Goal: Task Accomplishment & Management: Manage account settings

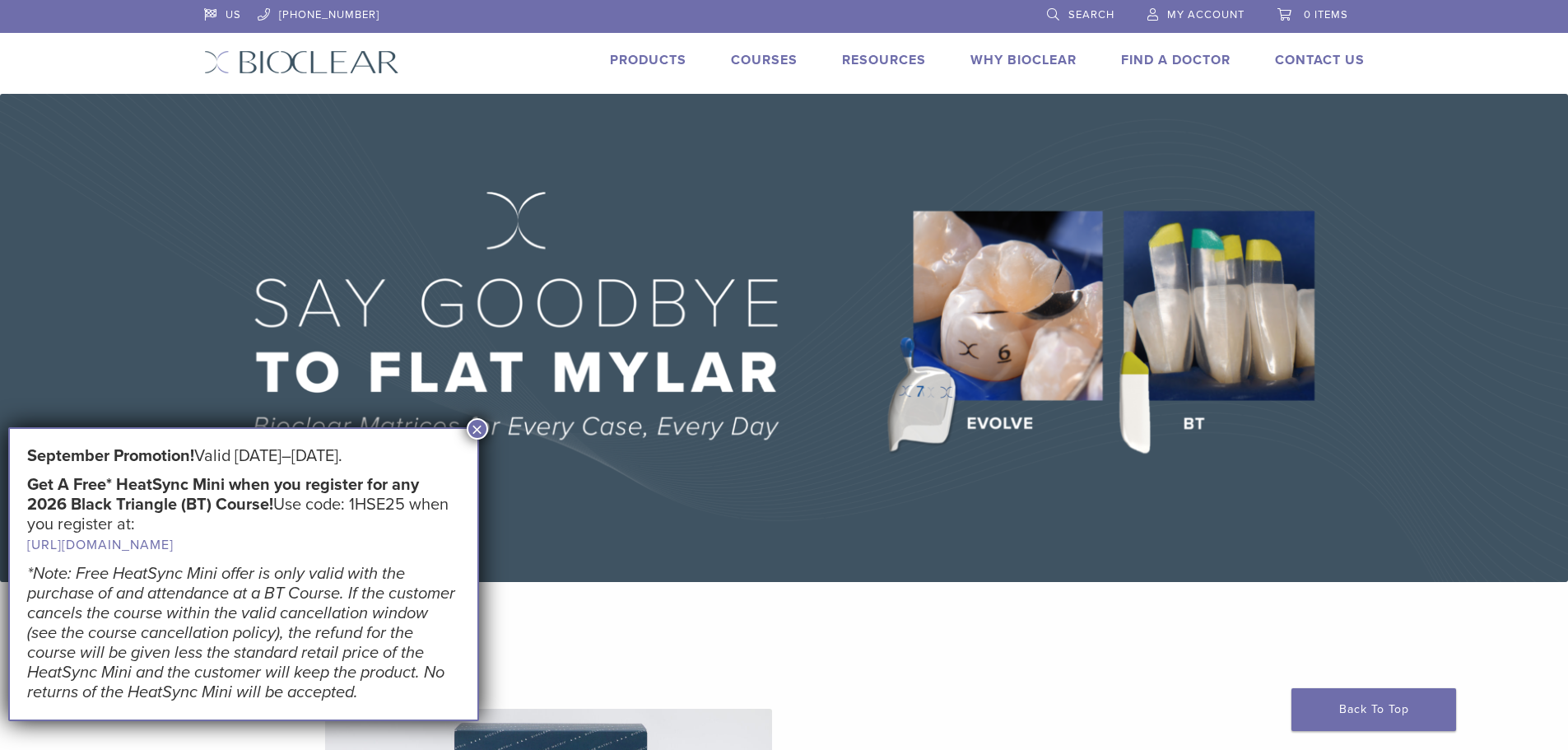
click at [1225, 19] on span "My Account" at bounding box center [1206, 14] width 78 height 13
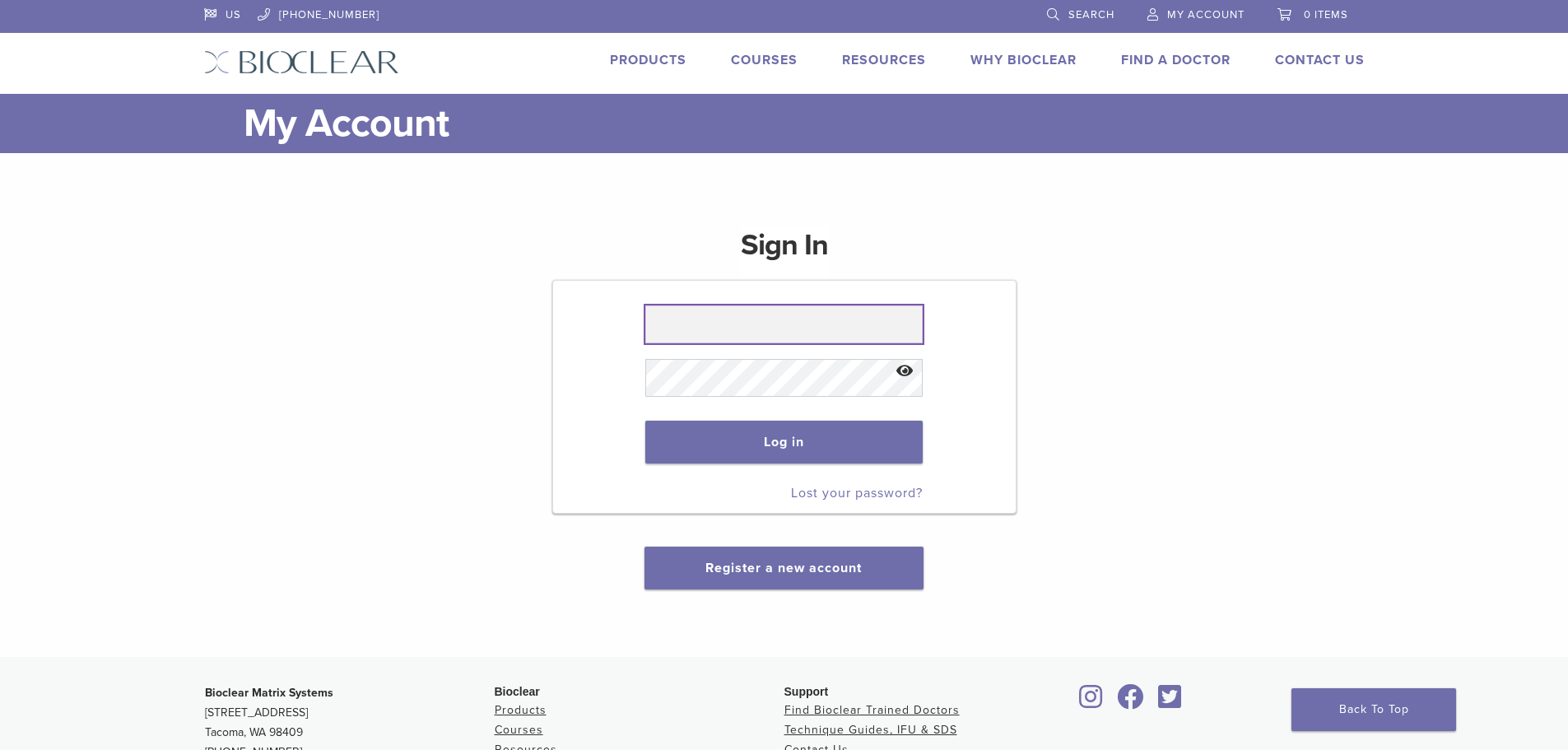
click at [671, 316] on input "text" at bounding box center [784, 324] width 278 height 38
click at [743, 327] on input "**********" at bounding box center [784, 324] width 278 height 38
type input "**********"
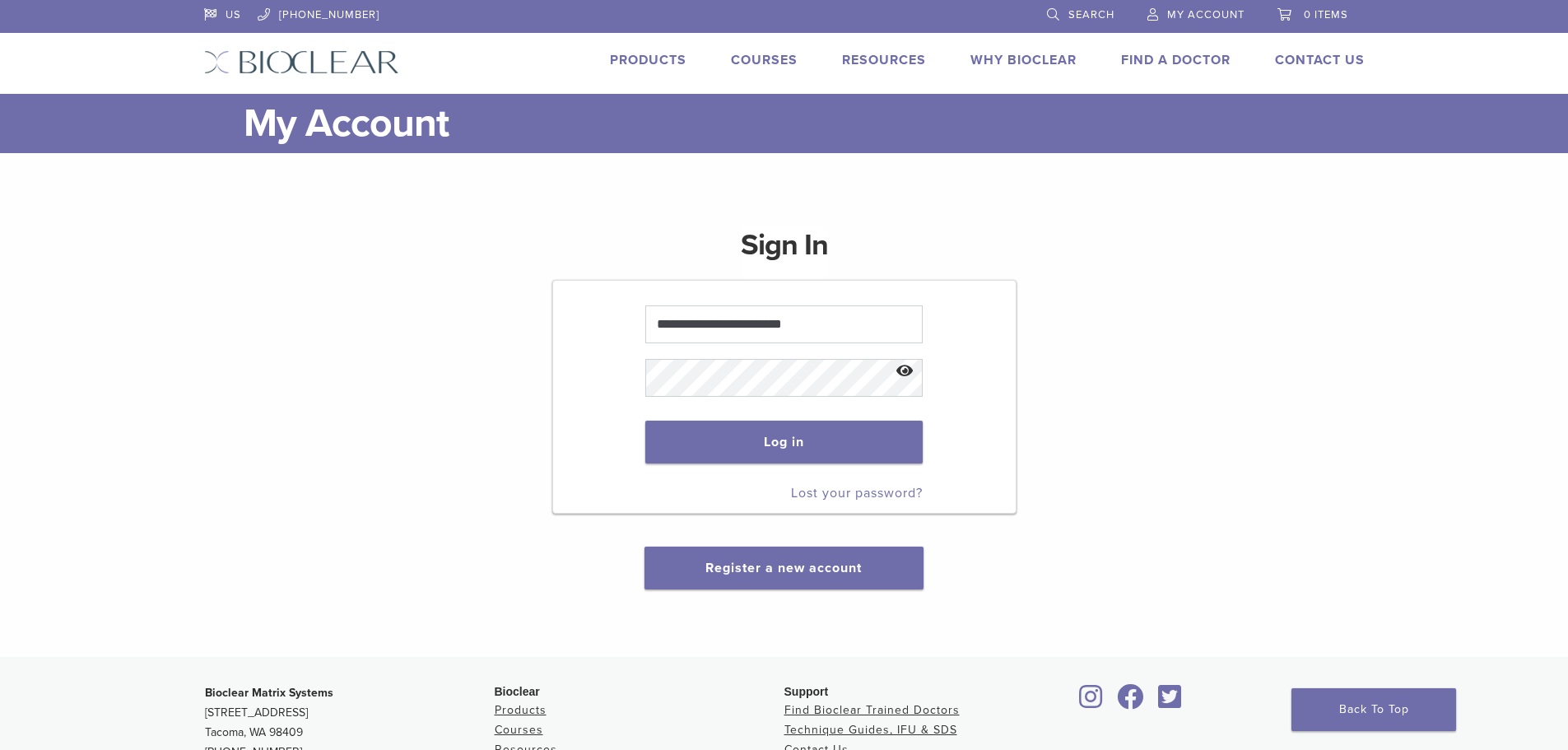
click at [902, 372] on button "Show password" at bounding box center [905, 372] width 35 height 42
click at [729, 439] on button "Log in" at bounding box center [784, 442] width 278 height 43
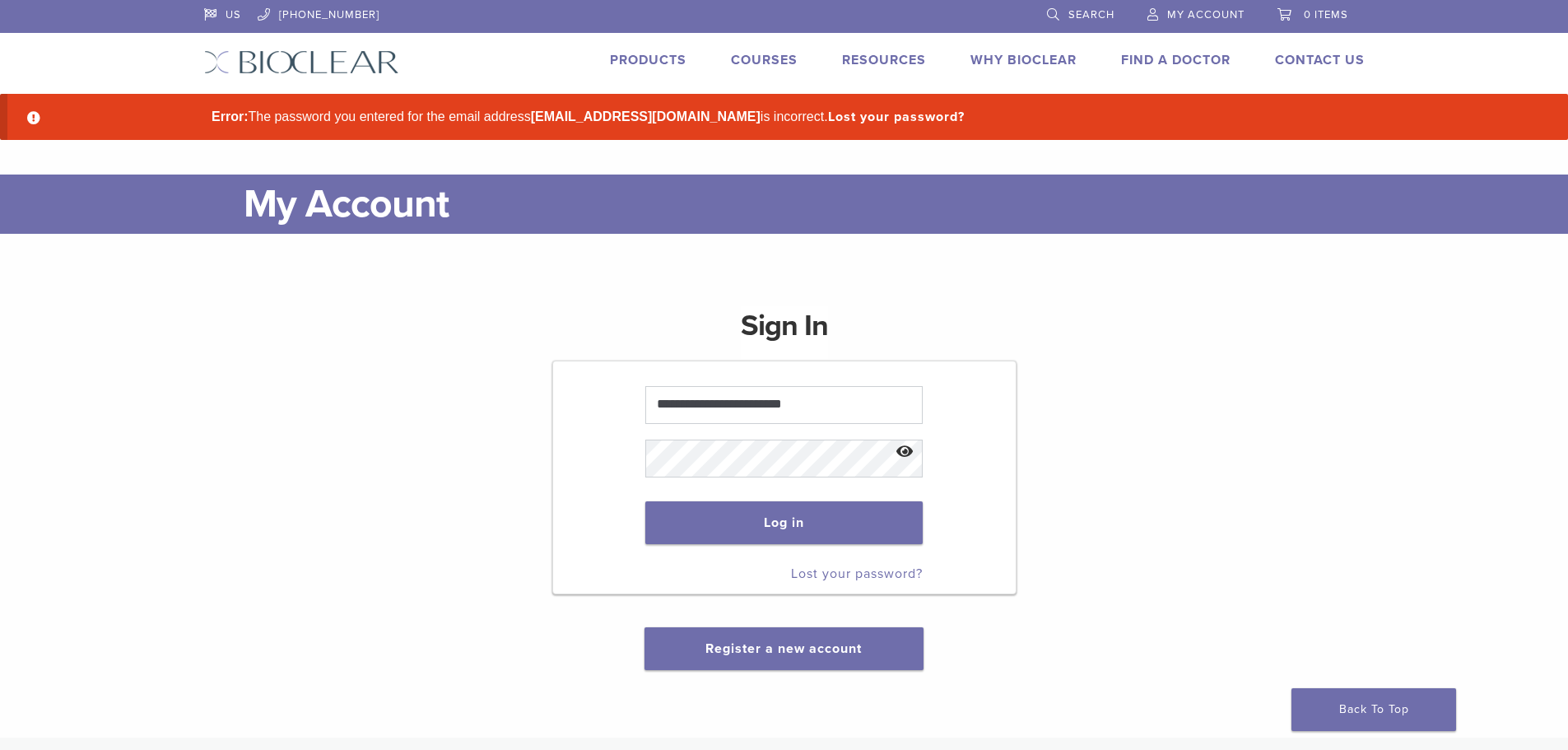
click at [904, 577] on link "Lost your password?" at bounding box center [856, 574] width 131 height 17
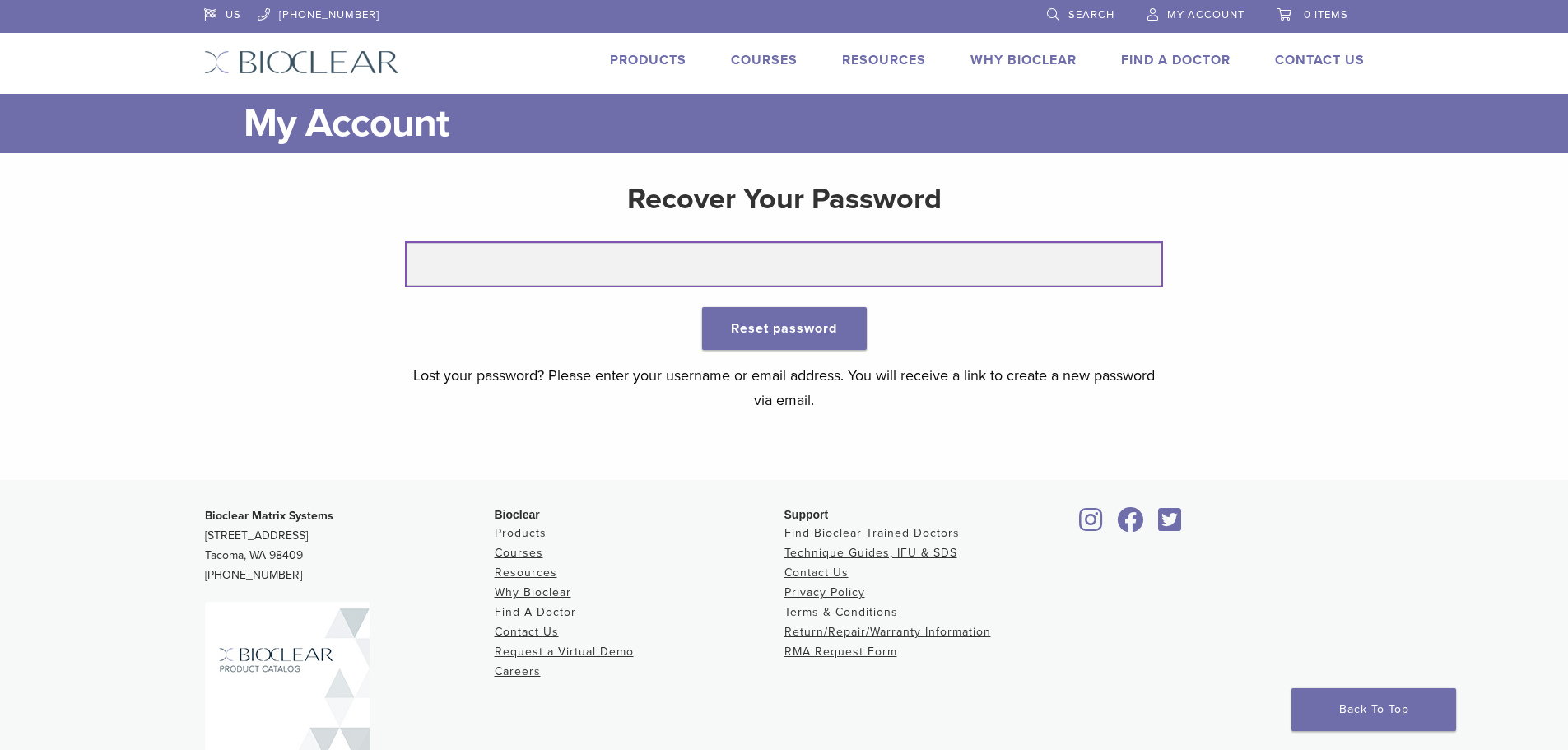
click at [564, 271] on input "text" at bounding box center [784, 264] width 755 height 43
type input "**********"
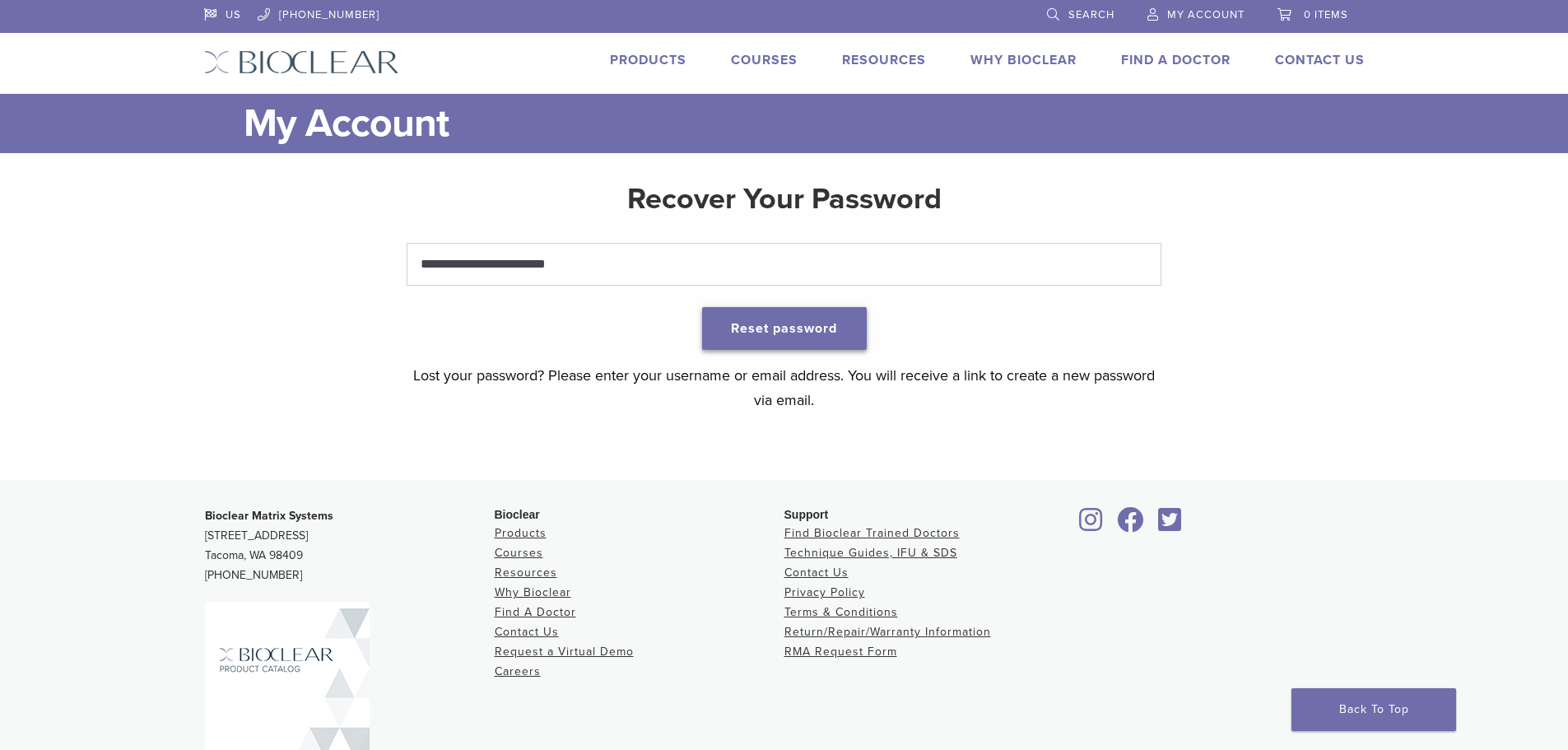
click at [749, 321] on button "Reset password" at bounding box center [784, 328] width 165 height 43
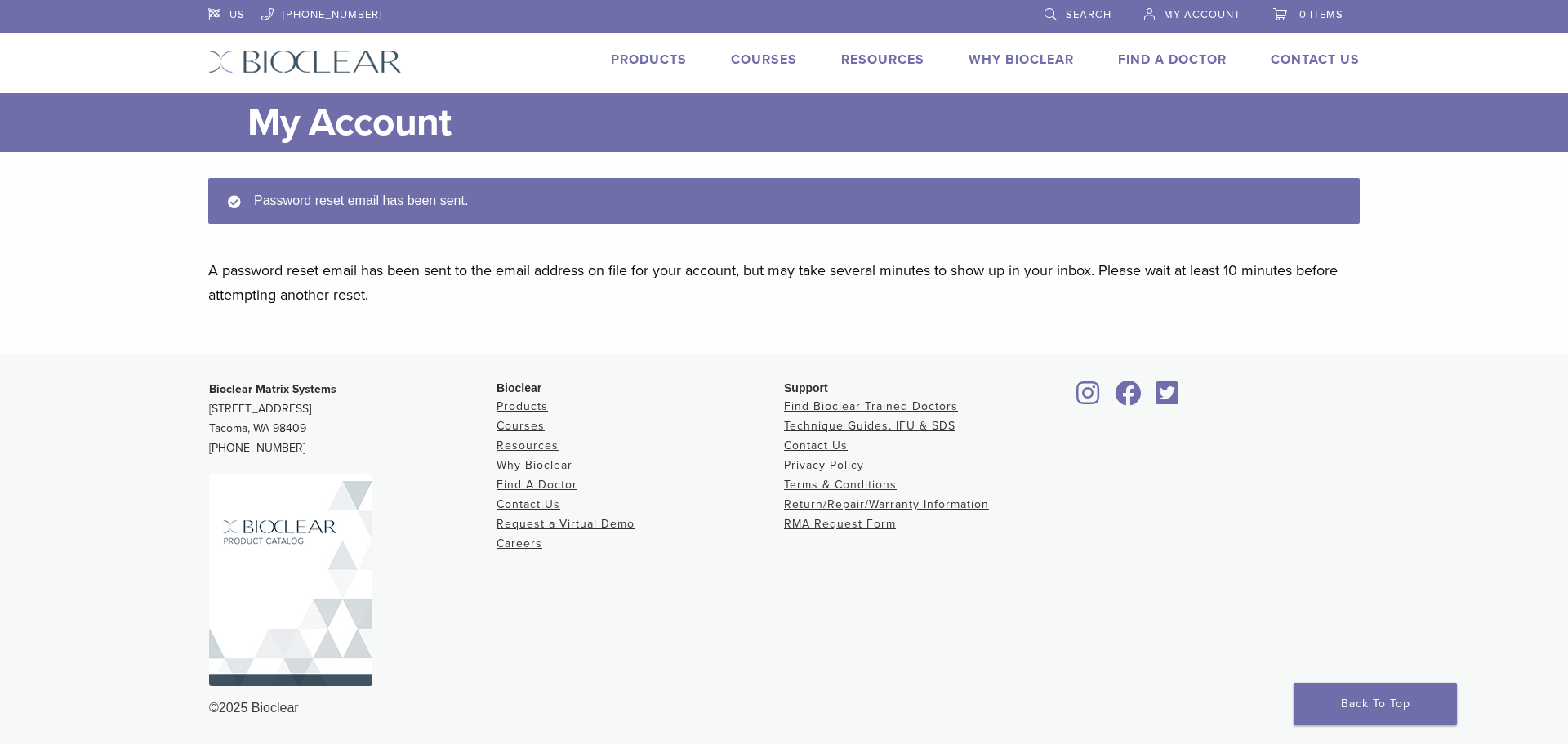
click at [1179, 26] on li "My Account" at bounding box center [1193, 15] width 130 height 31
click at [1182, 16] on span "My Account" at bounding box center [1202, 14] width 77 height 13
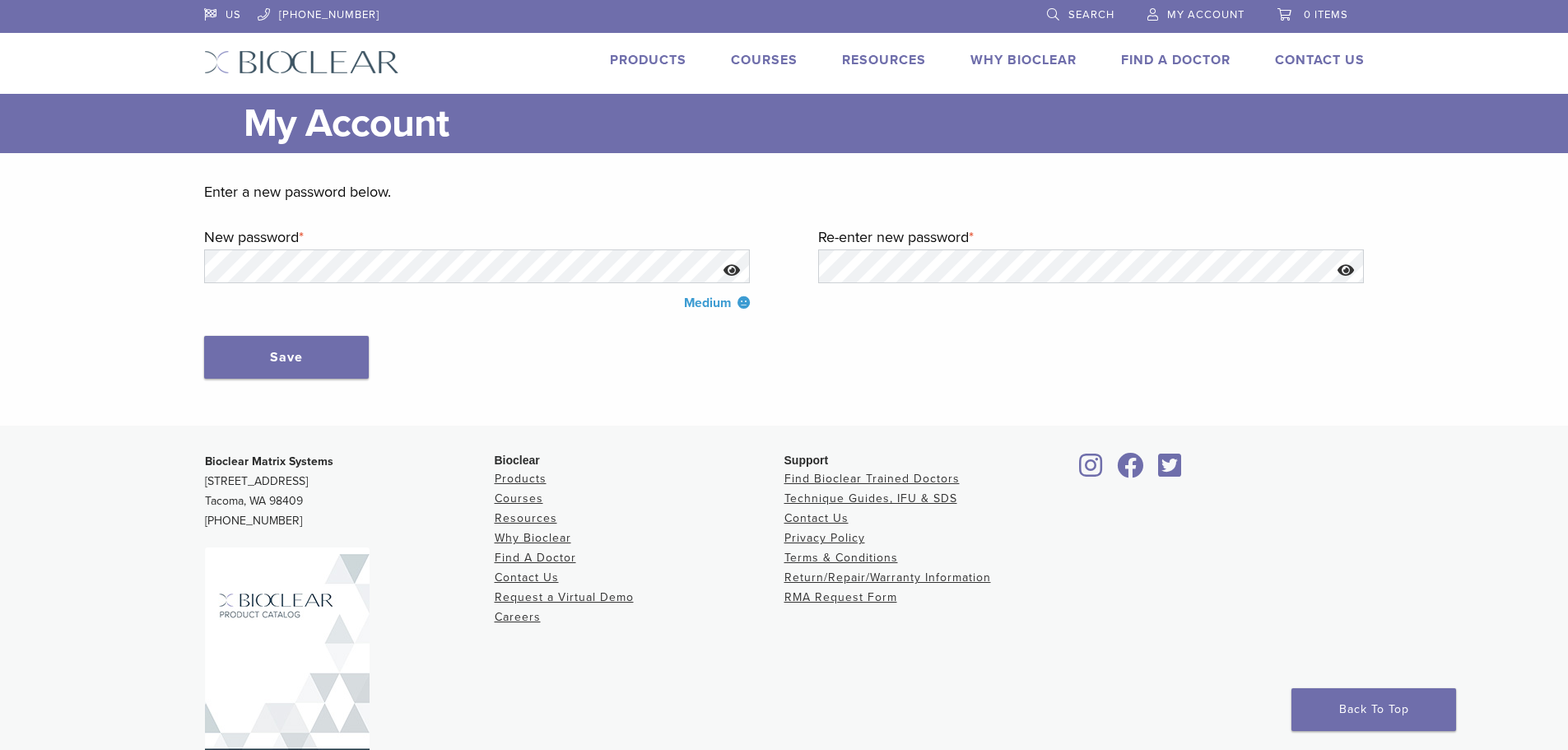
click at [726, 275] on button "Show password" at bounding box center [732, 271] width 35 height 42
click at [1345, 266] on button "Show password" at bounding box center [1347, 271] width 35 height 42
click at [317, 365] on button "Save" at bounding box center [287, 357] width 165 height 43
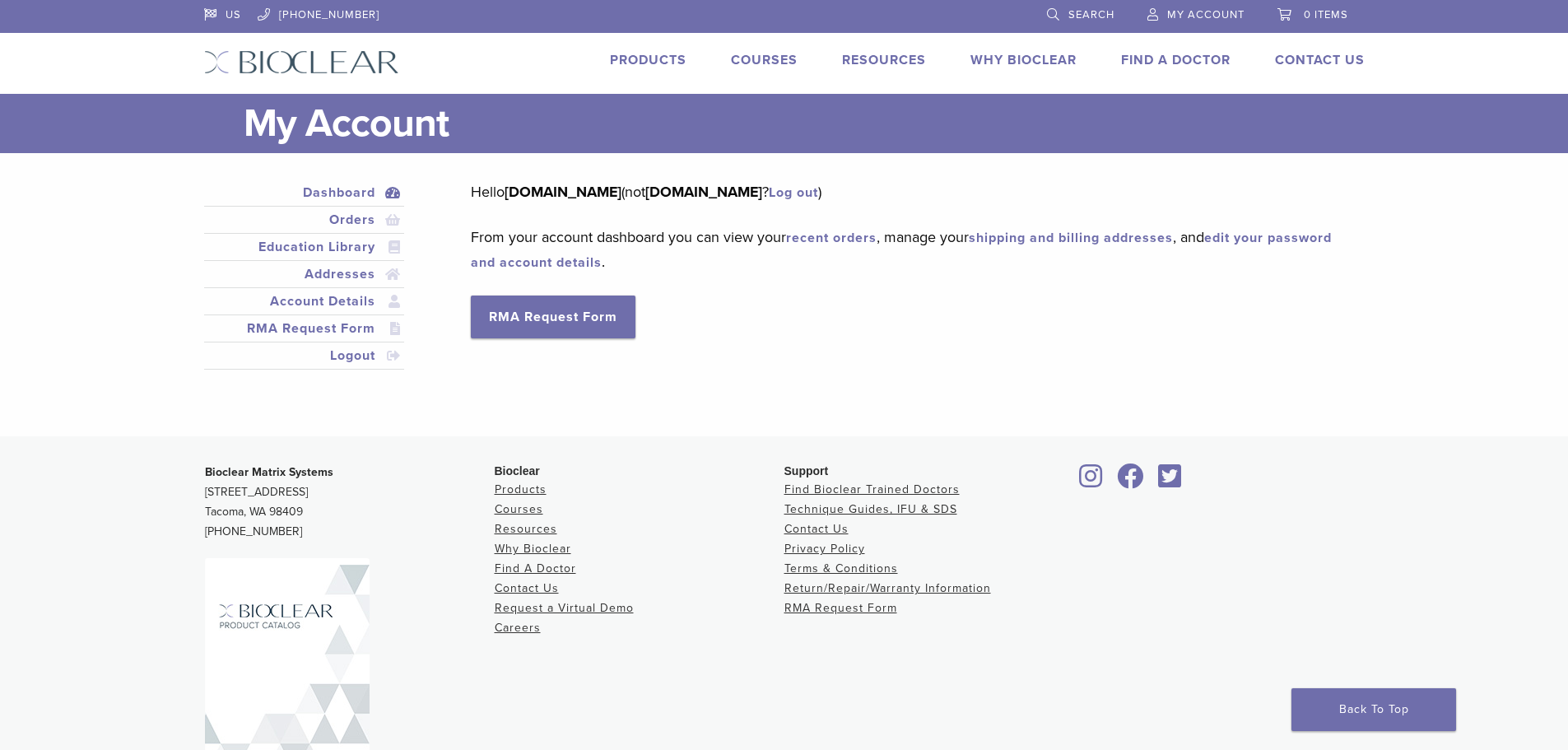
drag, startPoint x: 276, startPoint y: 4, endPoint x: 489, endPoint y: 13, distance: 213.2
click at [489, 13] on li at bounding box center [709, 15] width 626 height 31
